Goal: Information Seeking & Learning: Understand process/instructions

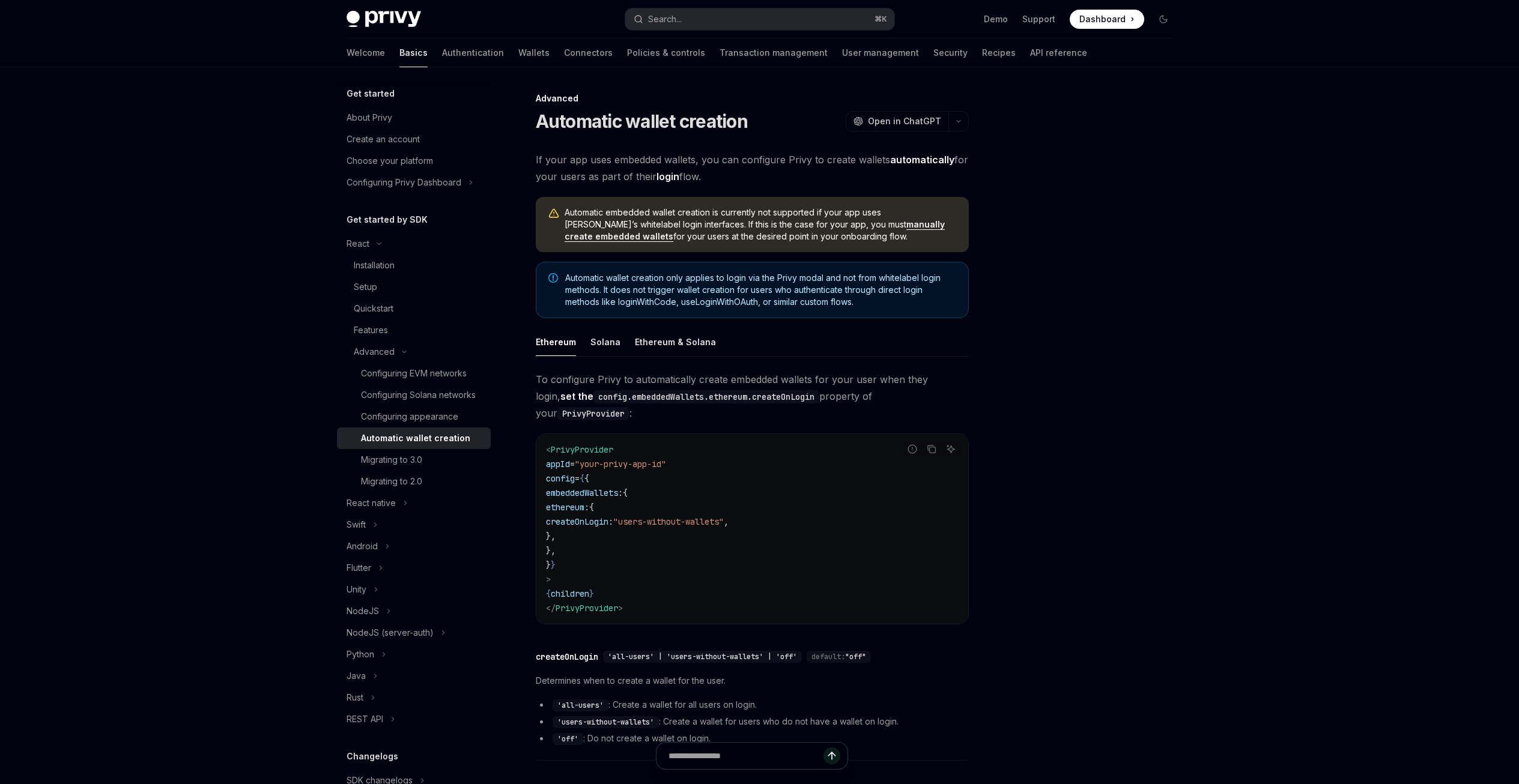
type textarea "*"
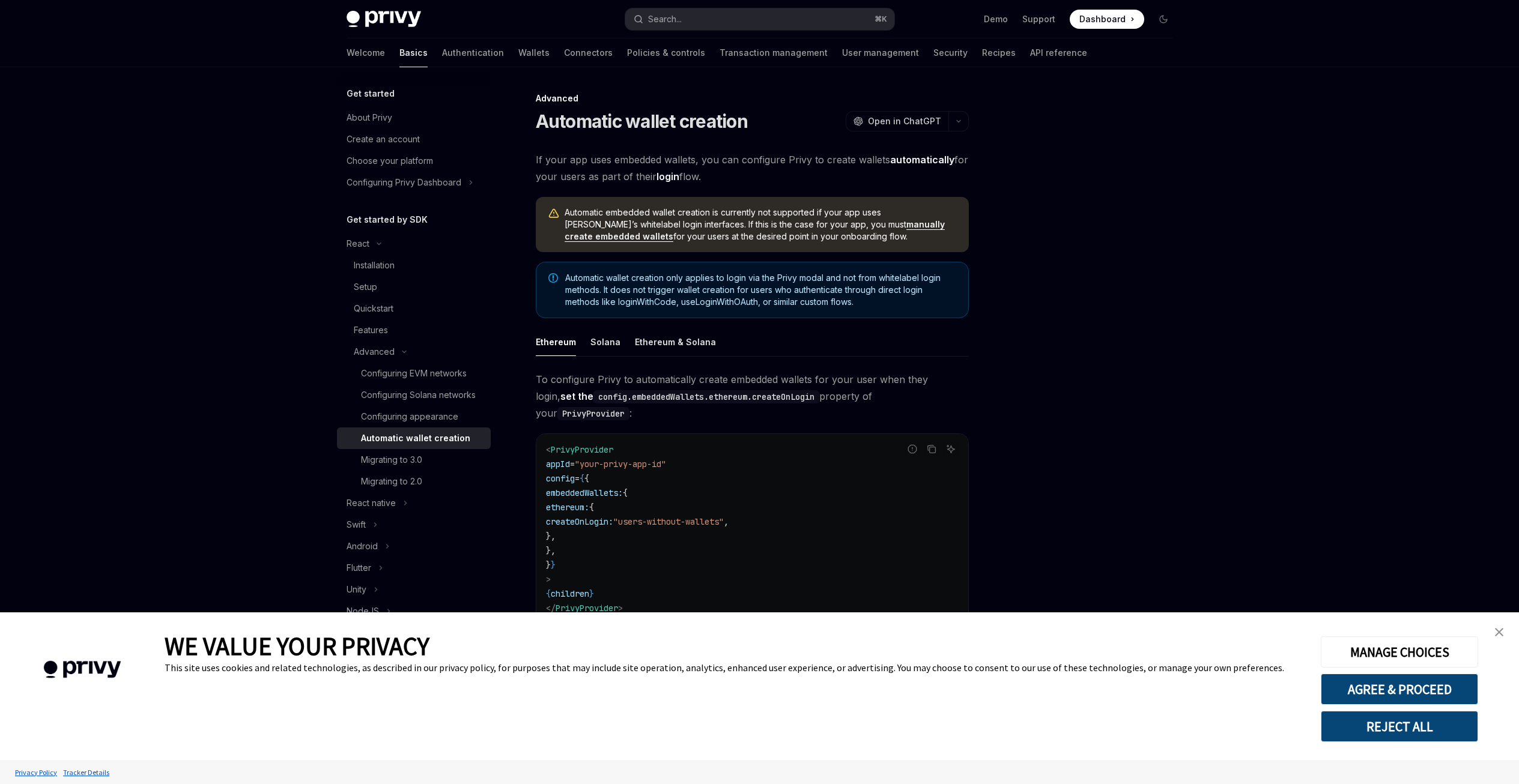
click at [1504, 632] on link "close banner" at bounding box center [1499, 631] width 24 height 24
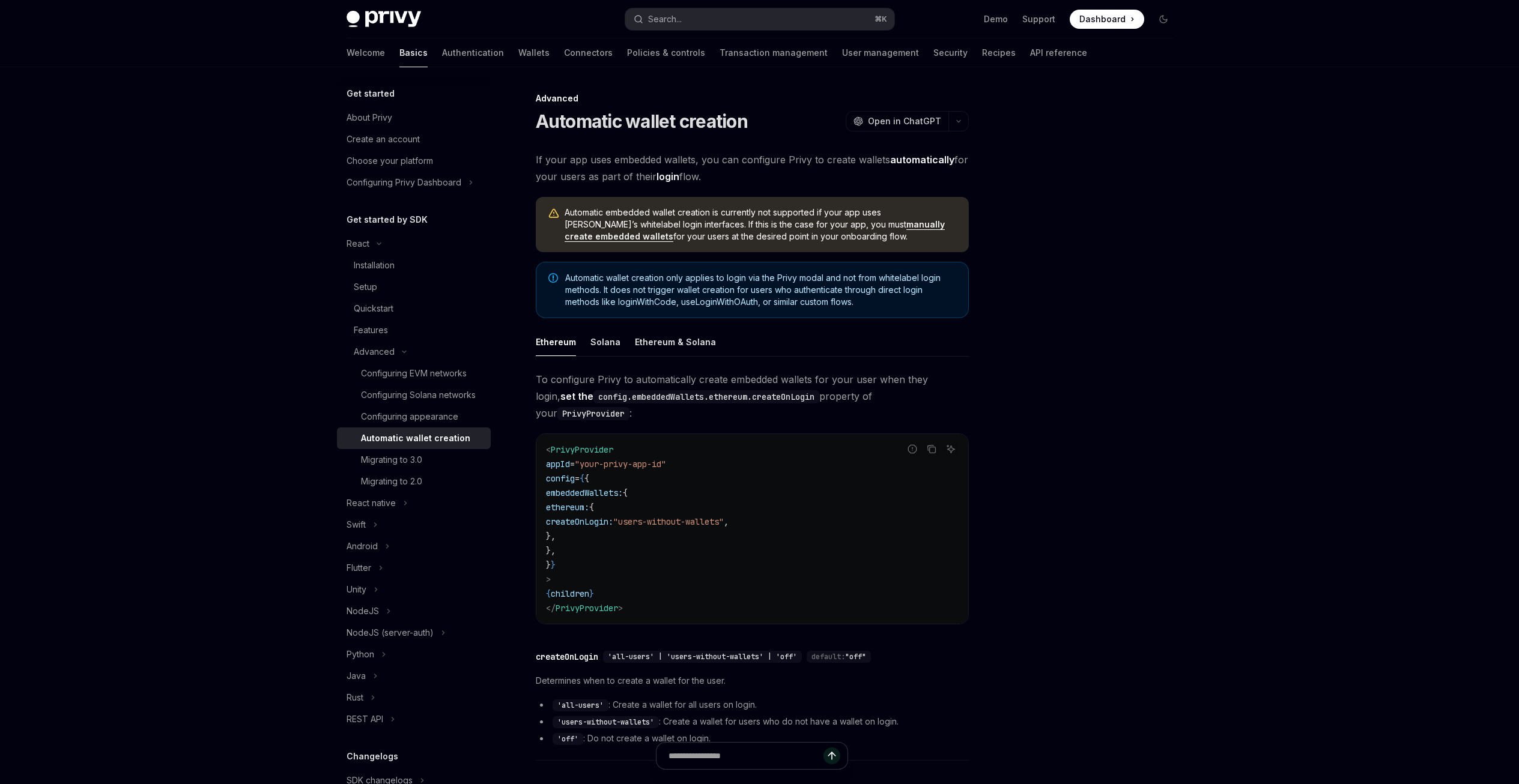
click at [613, 516] on span "createOnLogin:" at bounding box center [580, 522] width 67 height 11
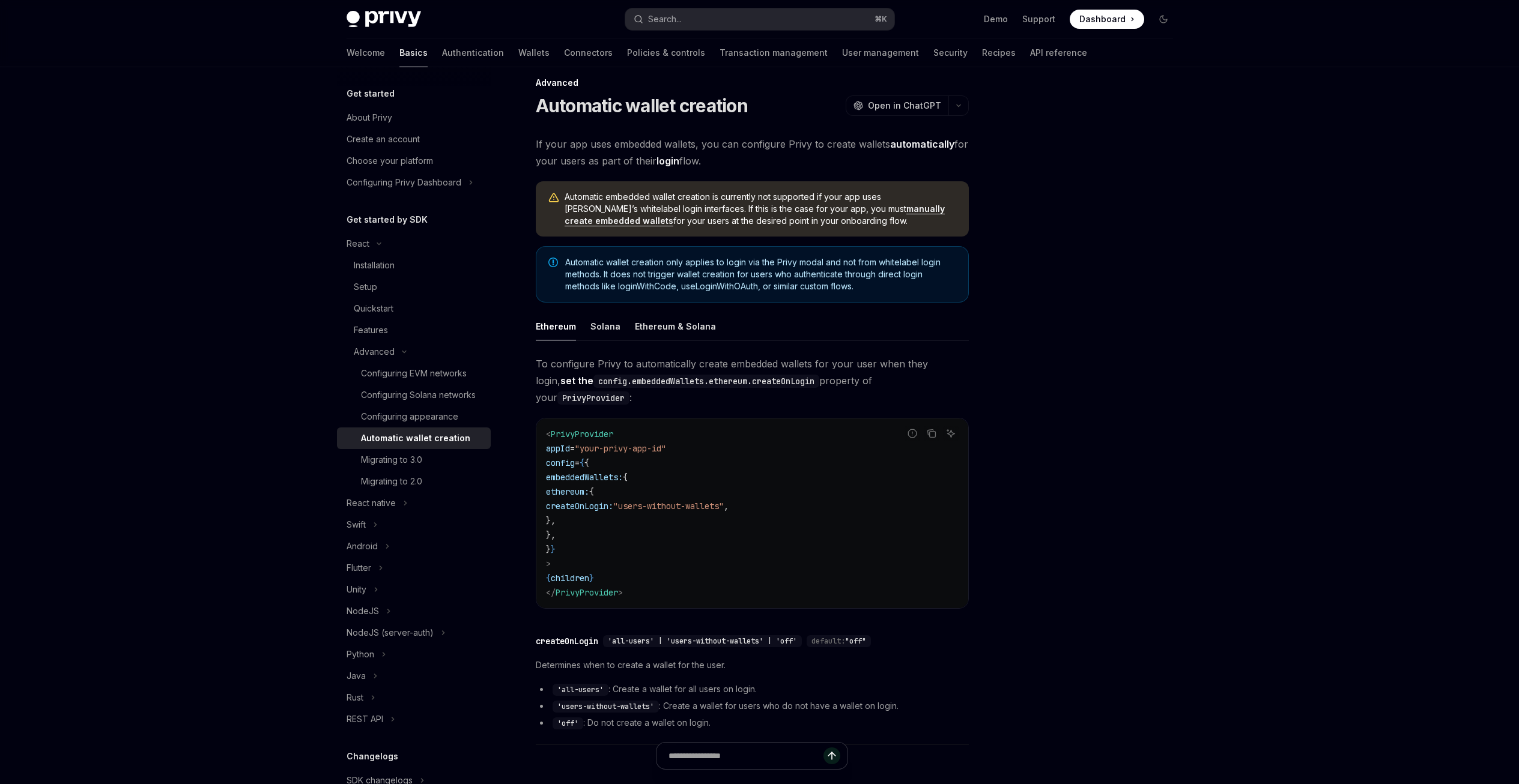
scroll to position [23, 0]
